Goal: Task Accomplishment & Management: Manage account settings

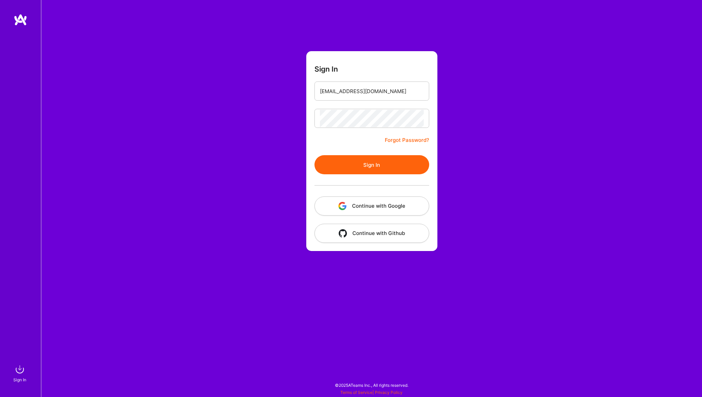
click at [371, 170] on button "Sign In" at bounding box center [371, 164] width 115 height 19
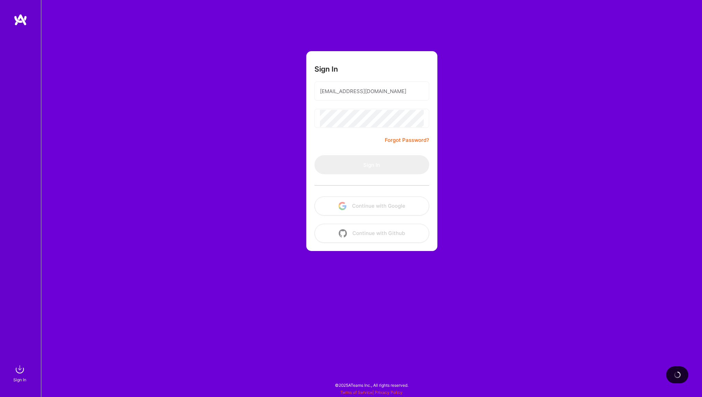
click at [384, 175] on div at bounding box center [371, 185] width 115 height 22
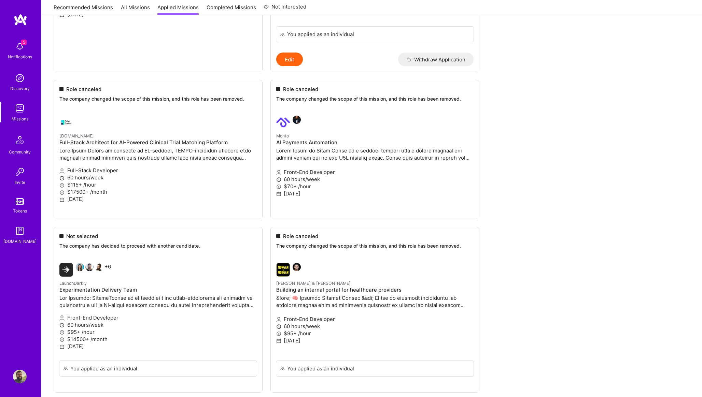
scroll to position [430, 0]
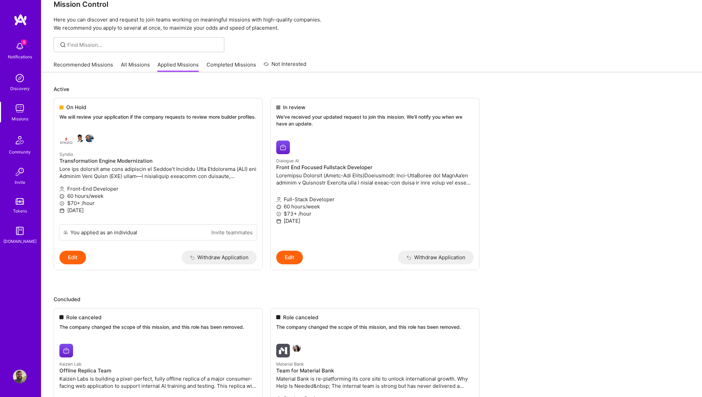
scroll to position [0, 0]
